Goal: Answer question/provide support: Share knowledge or assist other users

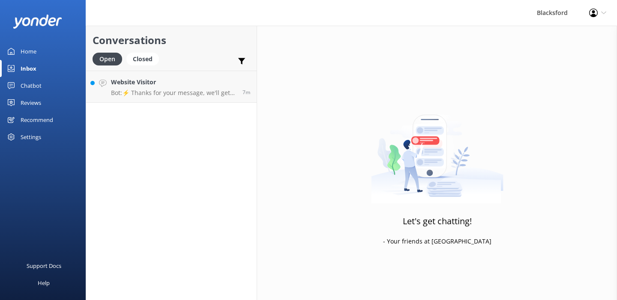
click at [215, 95] on p "Bot: ⚡ Thanks for your message, we'll get back to you as soon as we can. You're…" at bounding box center [173, 93] width 125 height 8
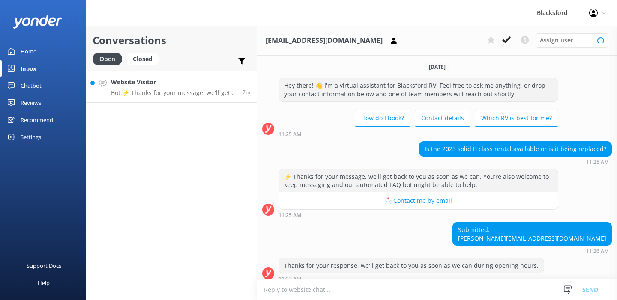
scroll to position [15, 0]
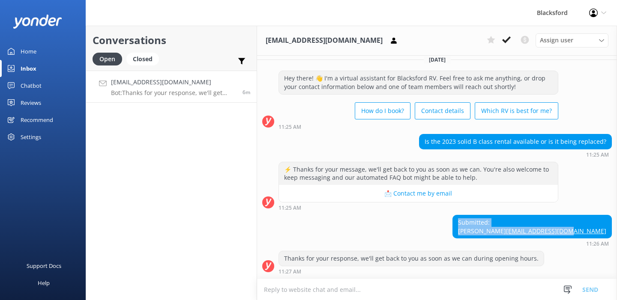
drag, startPoint x: 539, startPoint y: 214, endPoint x: 606, endPoint y: 237, distance: 70.7
click at [606, 237] on div "Submitted: [PERSON_NAME] [PERSON_NAME][EMAIL_ADDRESS][DOMAIN_NAME]" at bounding box center [532, 226] width 158 height 23
click at [240, 89] on div "7m" at bounding box center [243, 87] width 14 height 18
click at [137, 89] on p "Bot: Thanks for your response, we'll get back to you as soon as we can during o…" at bounding box center [173, 93] width 125 height 8
click at [509, 39] on icon at bounding box center [506, 40] width 9 height 9
